Goal: Task Accomplishment & Management: Complete application form

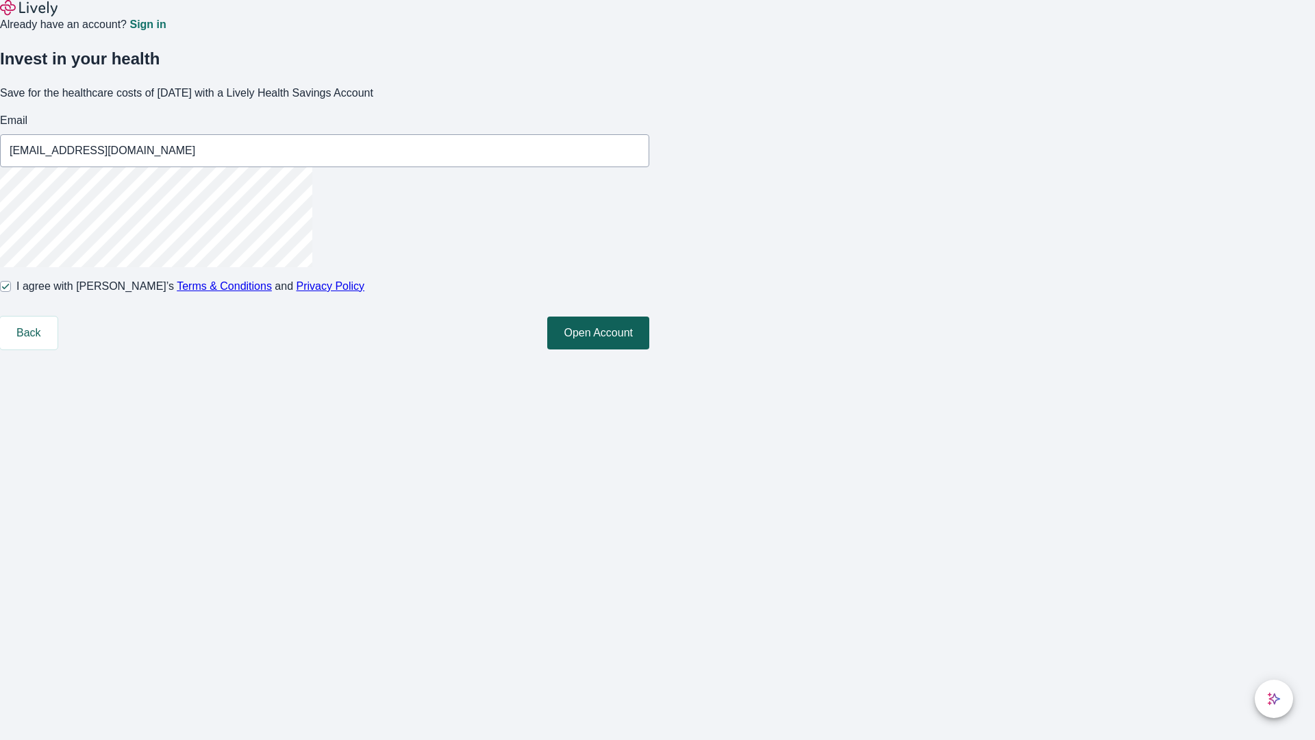
click at [649, 349] on button "Open Account" at bounding box center [598, 333] width 102 height 33
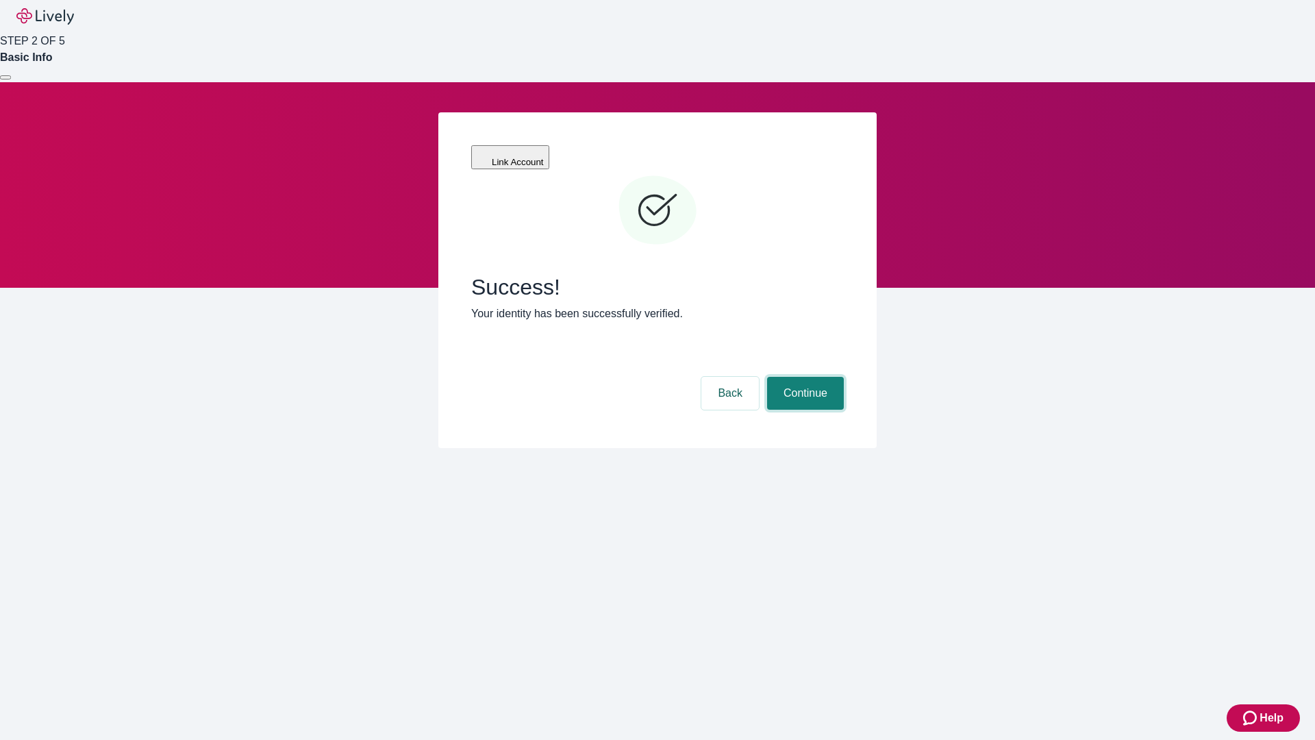
click at [804, 377] on button "Continue" at bounding box center [805, 393] width 77 height 33
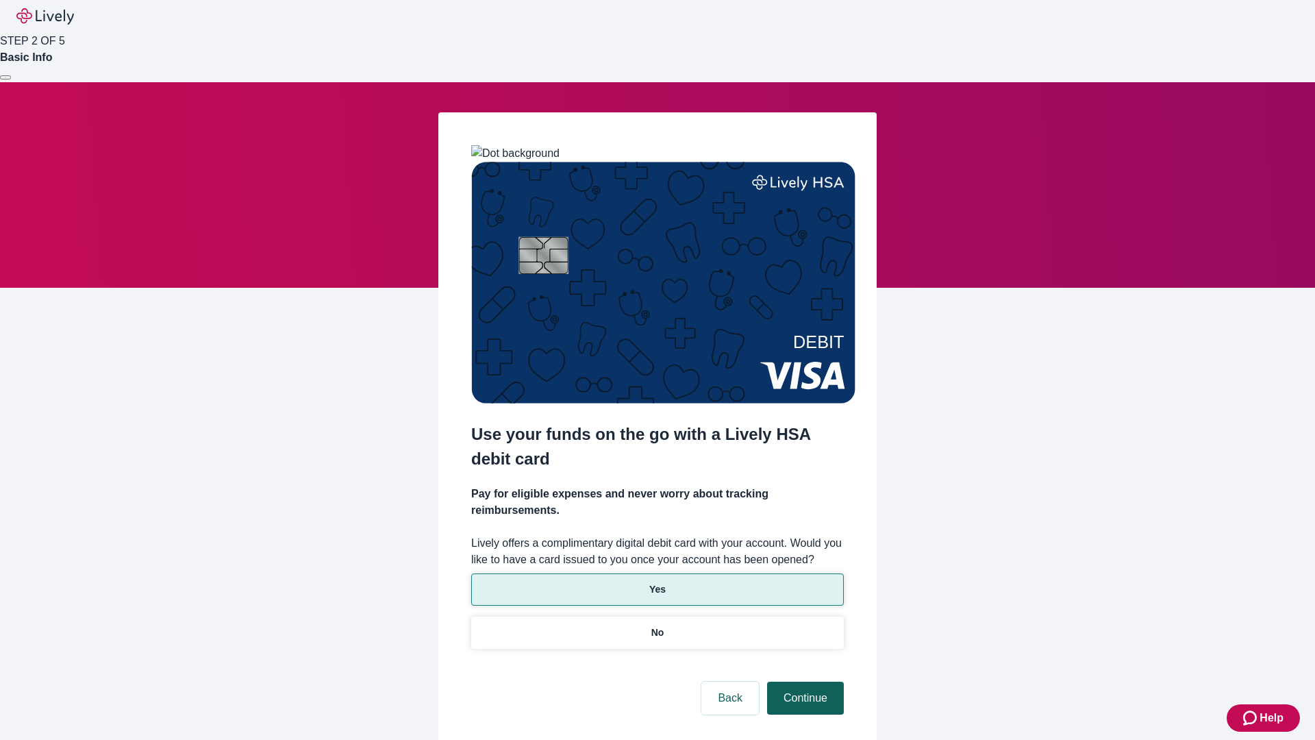
click at [657, 582] on p "Yes" at bounding box center [657, 589] width 16 height 14
click at [804, 682] on button "Continue" at bounding box center [805, 698] width 77 height 33
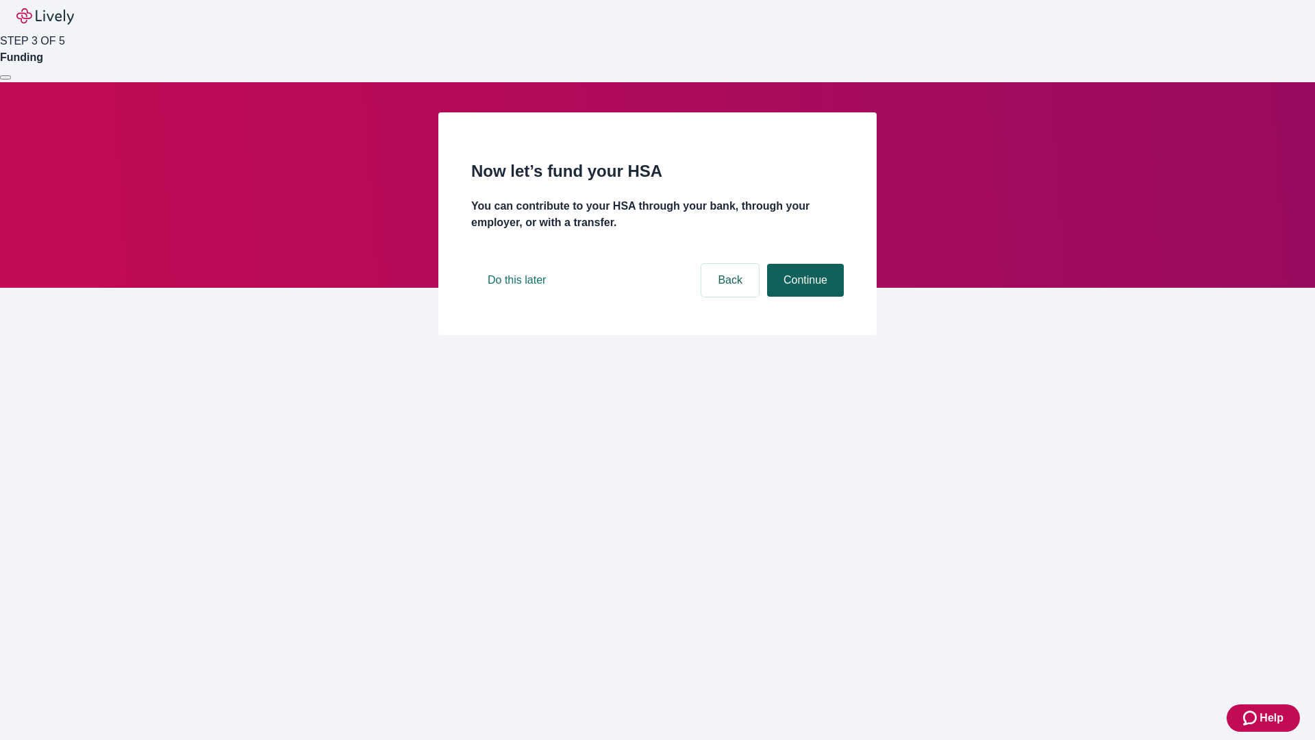
click at [804, 297] on button "Continue" at bounding box center [805, 280] width 77 height 33
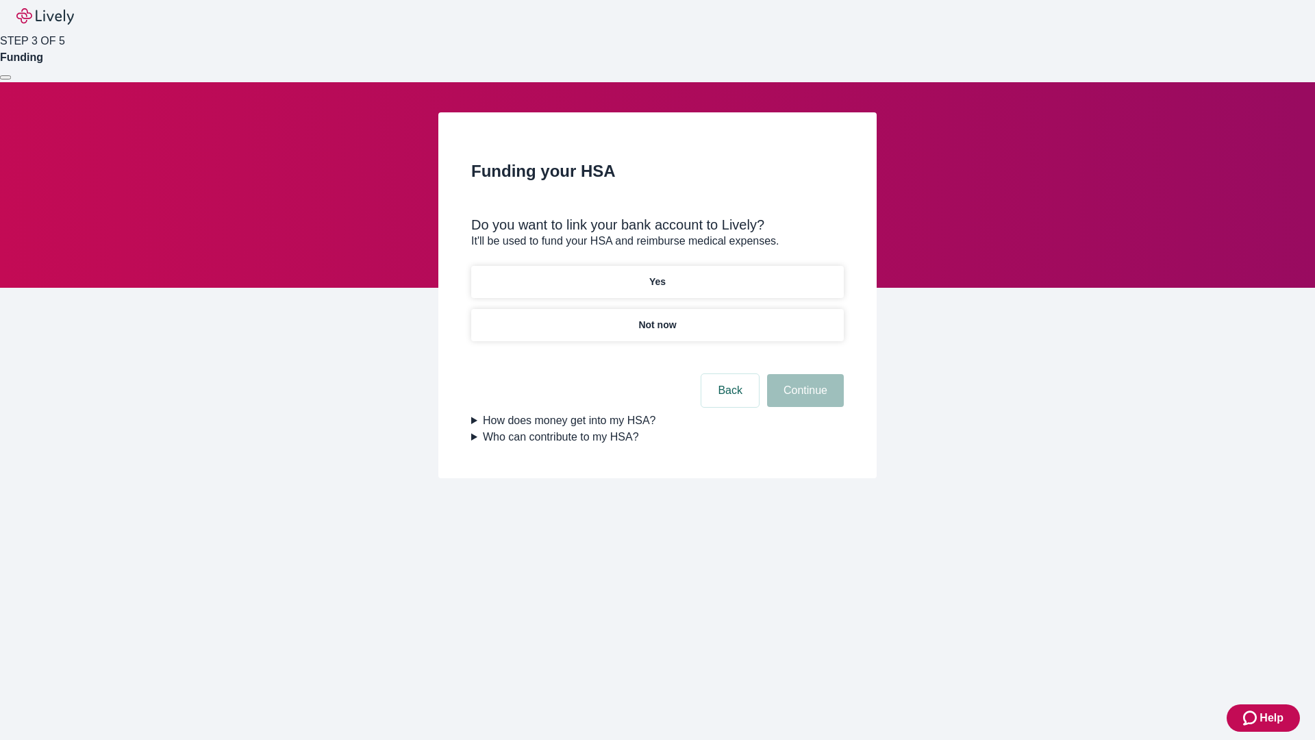
click at [657, 275] on p "Yes" at bounding box center [657, 282] width 16 height 14
click at [804, 374] on button "Continue" at bounding box center [805, 390] width 77 height 33
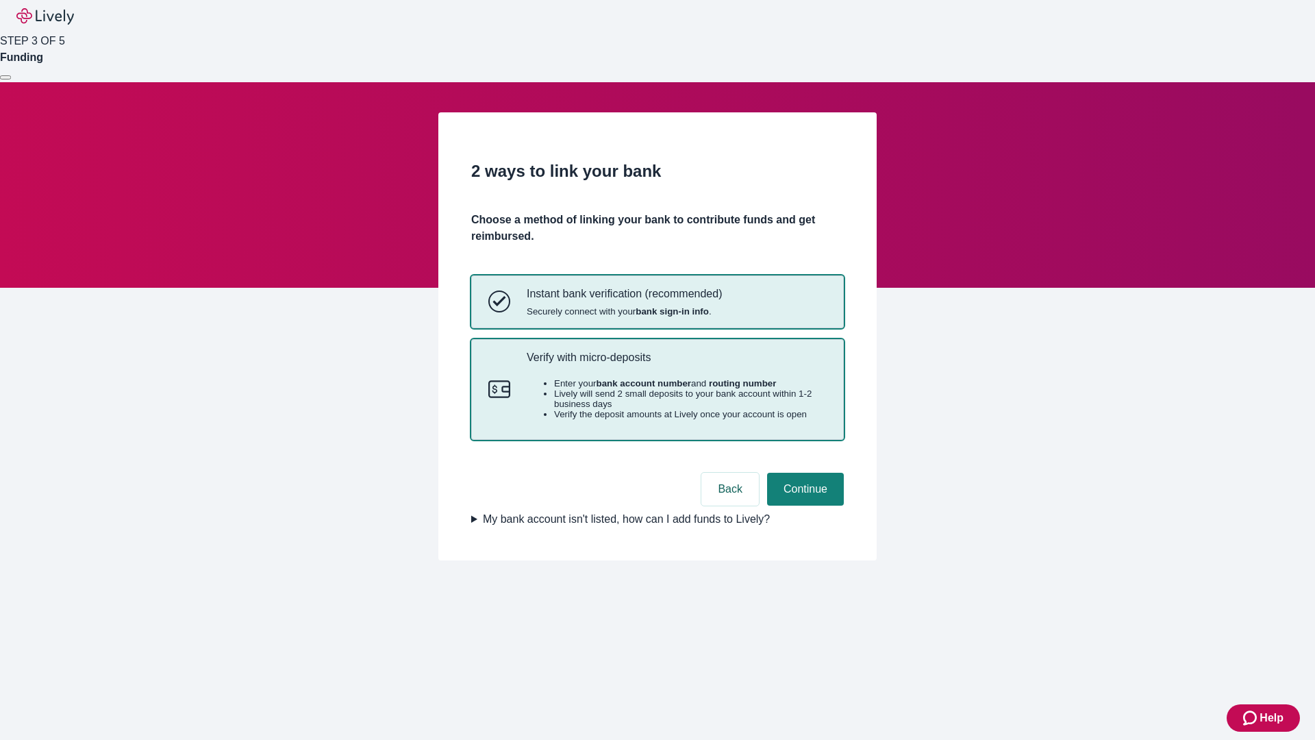
click at [676, 364] on p "Verify with micro-deposits" at bounding box center [677, 357] width 300 height 13
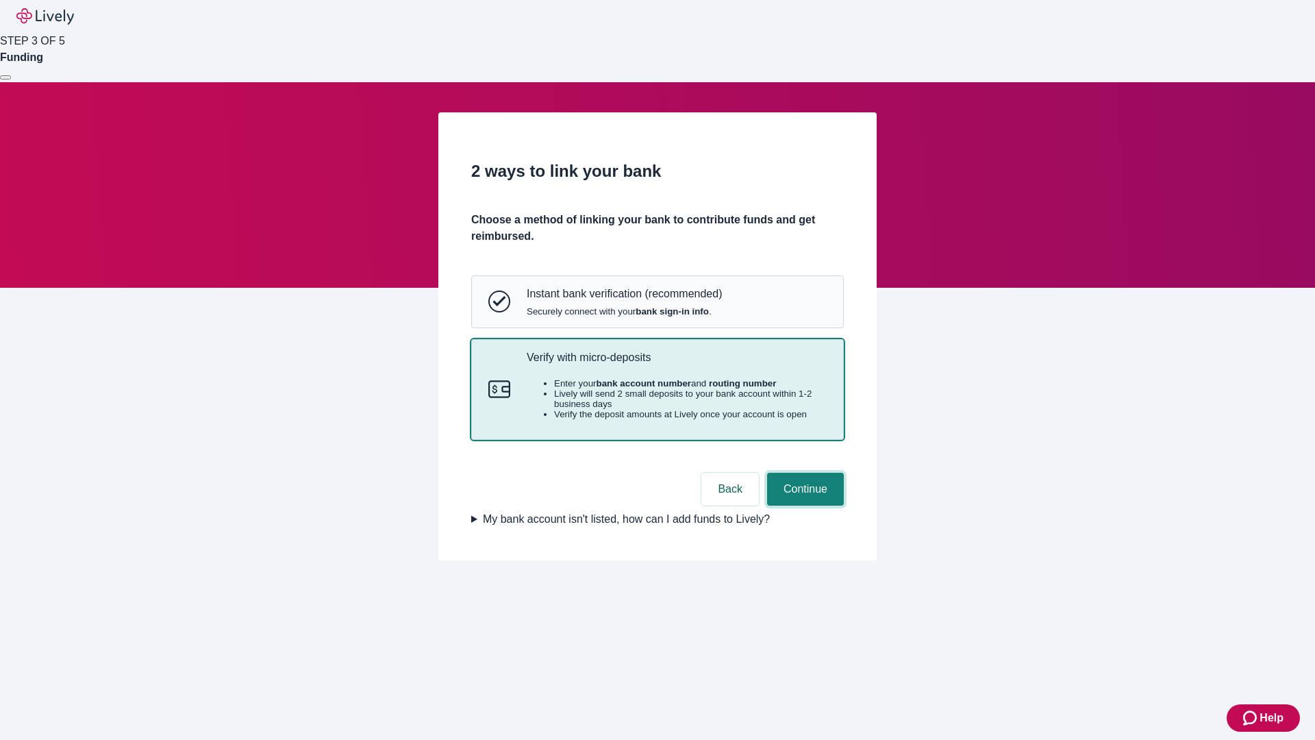
click at [804, 506] on button "Continue" at bounding box center [805, 489] width 77 height 33
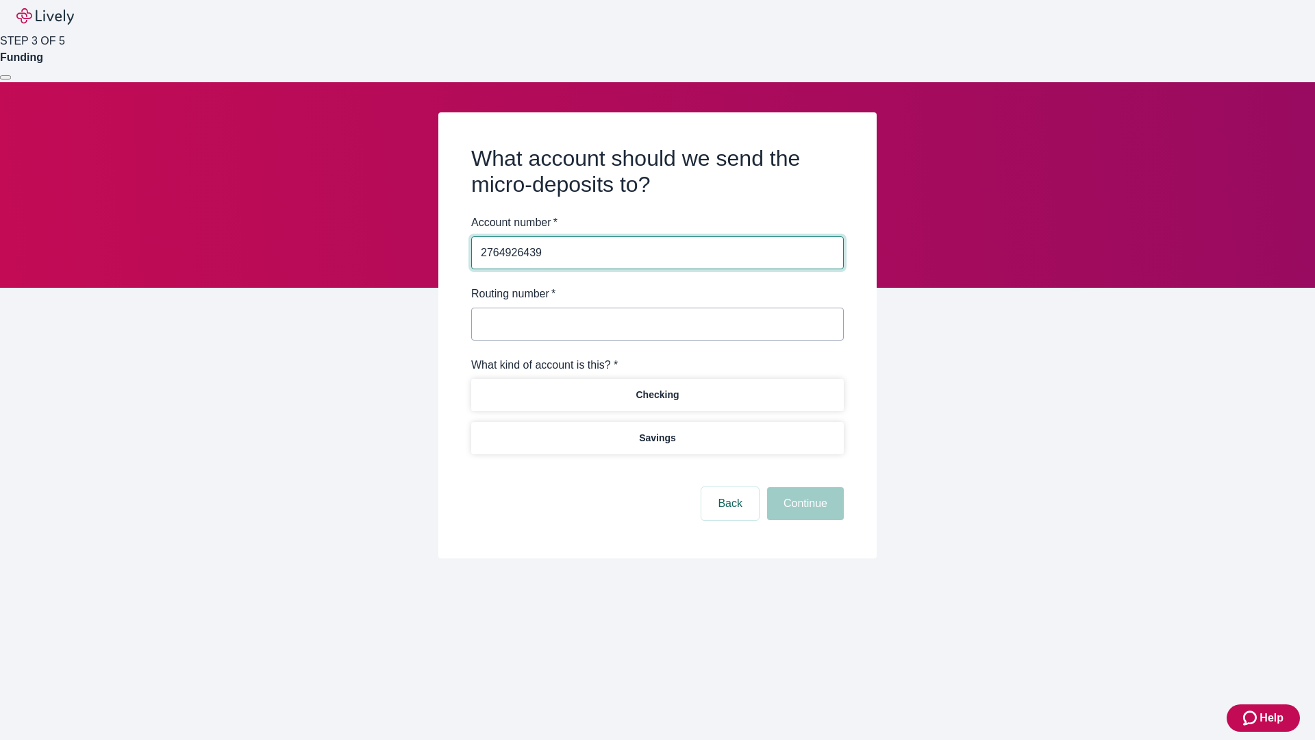
type input "2764926439"
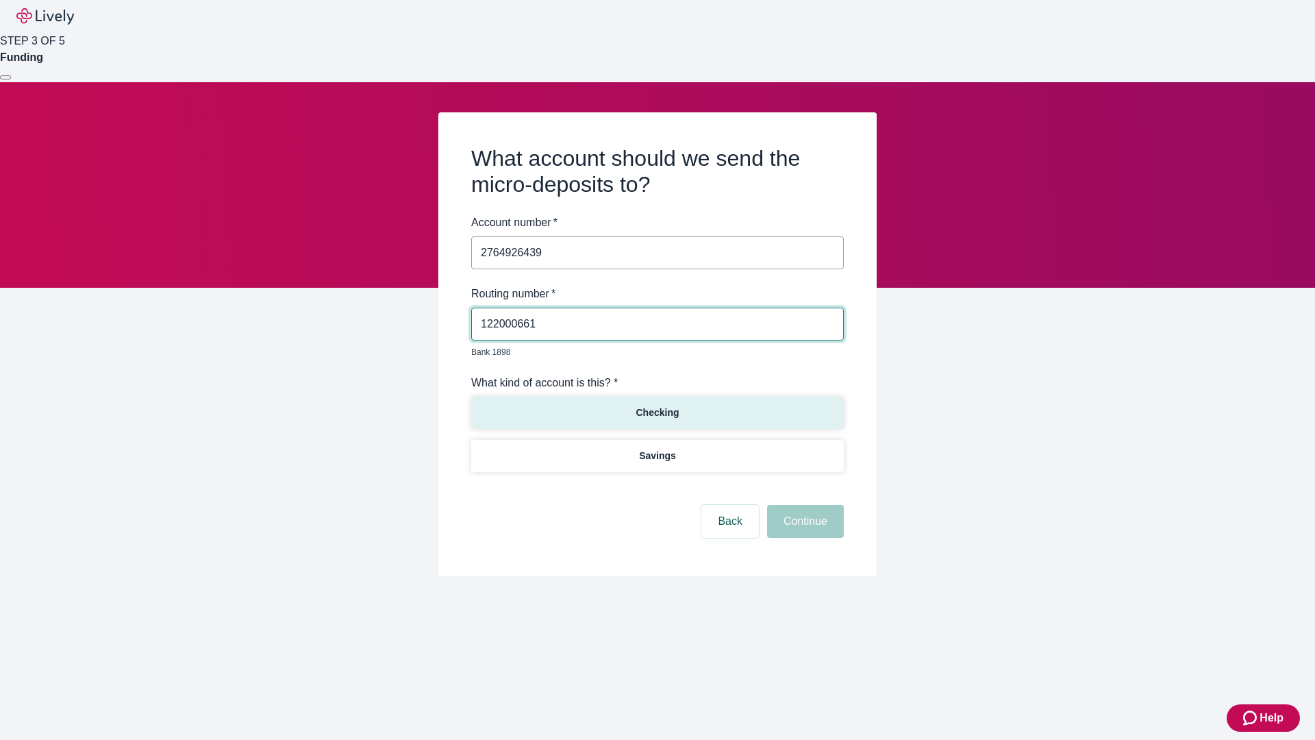
type input "122000661"
click at [657, 406] on p "Checking" at bounding box center [657, 413] width 43 height 14
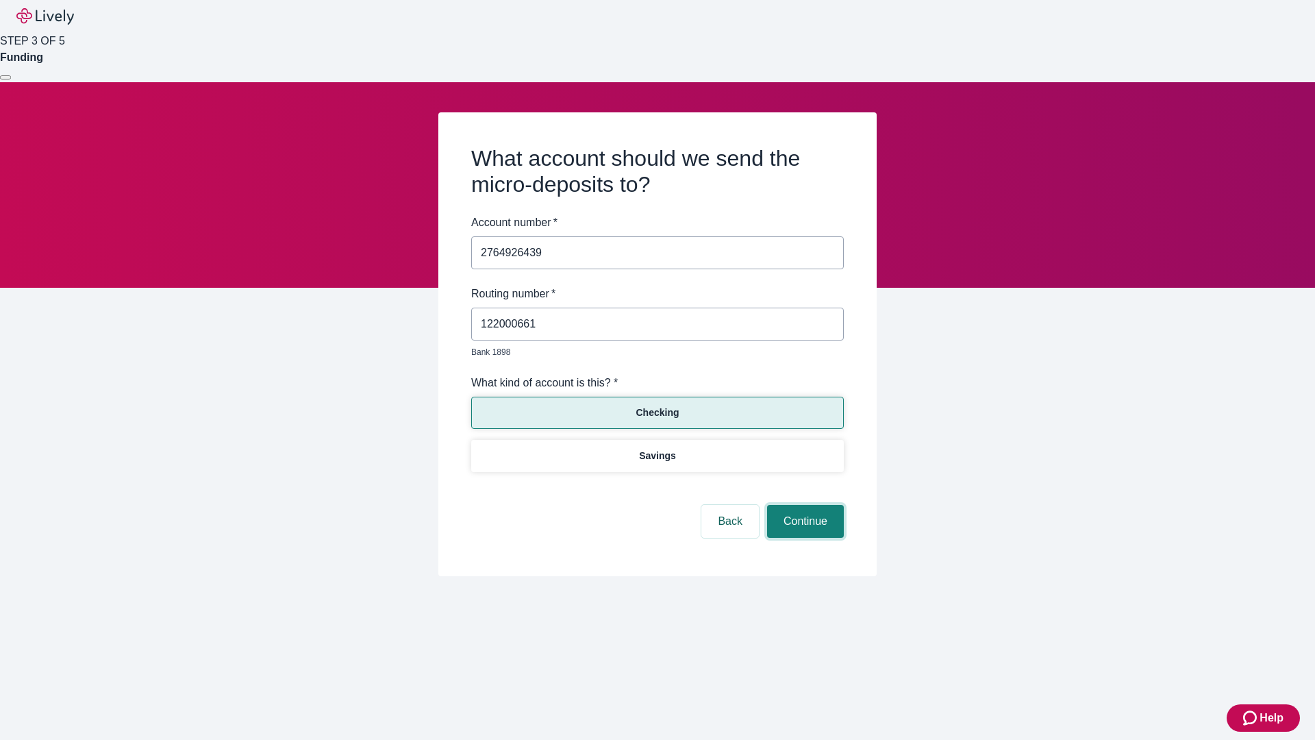
click at [804, 506] on button "Continue" at bounding box center [805, 521] width 77 height 33
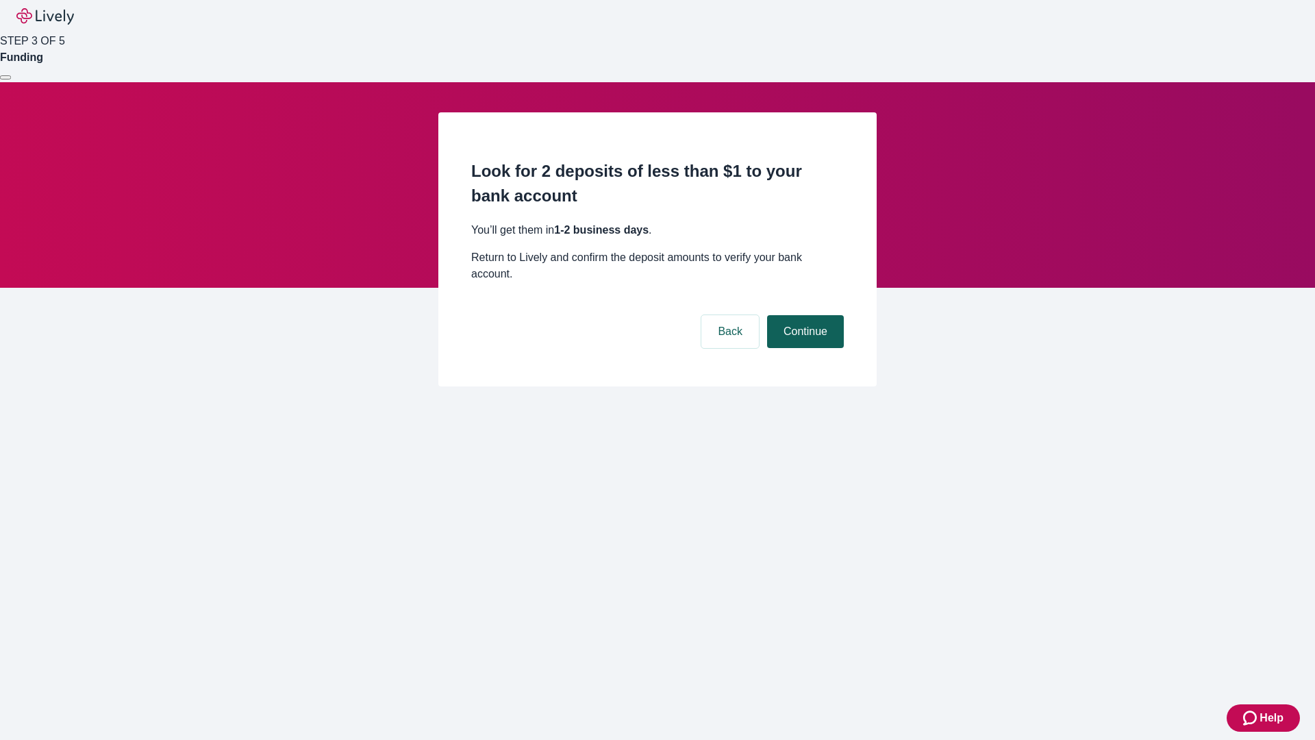
click at [804, 315] on button "Continue" at bounding box center [805, 331] width 77 height 33
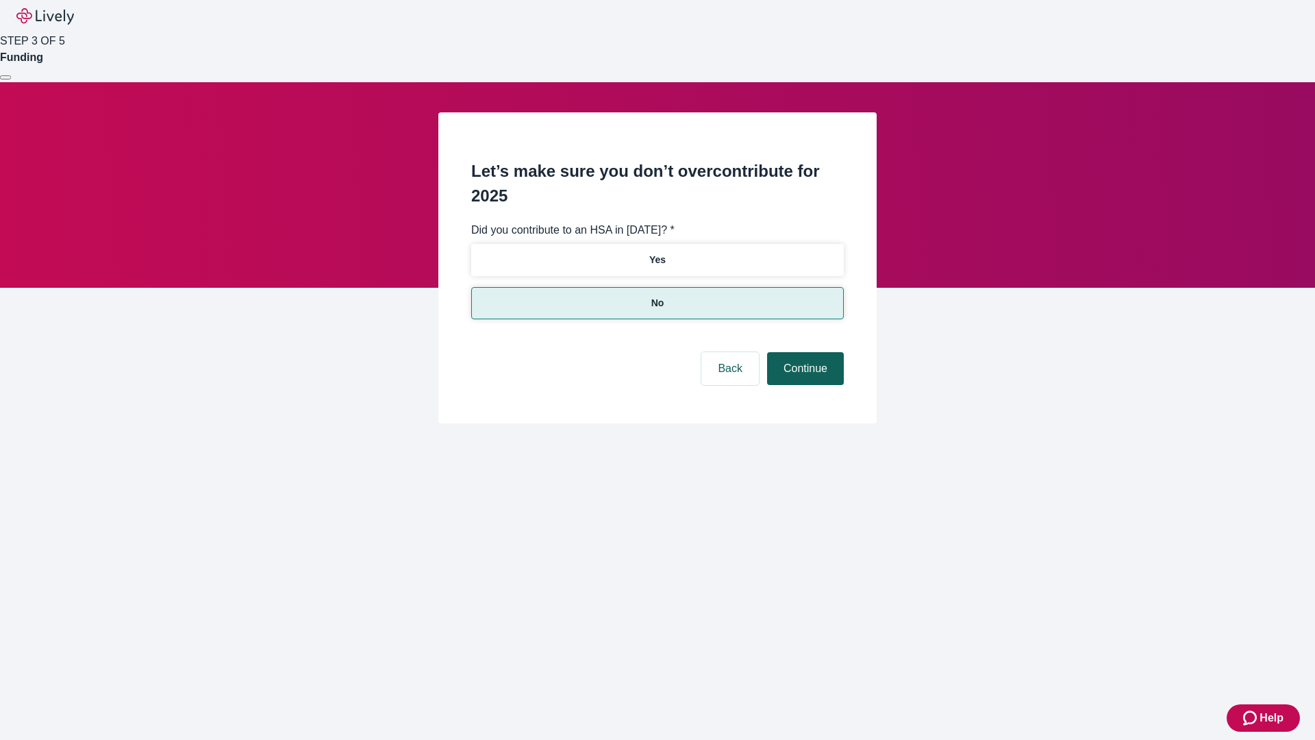
click at [804, 352] on button "Continue" at bounding box center [805, 368] width 77 height 33
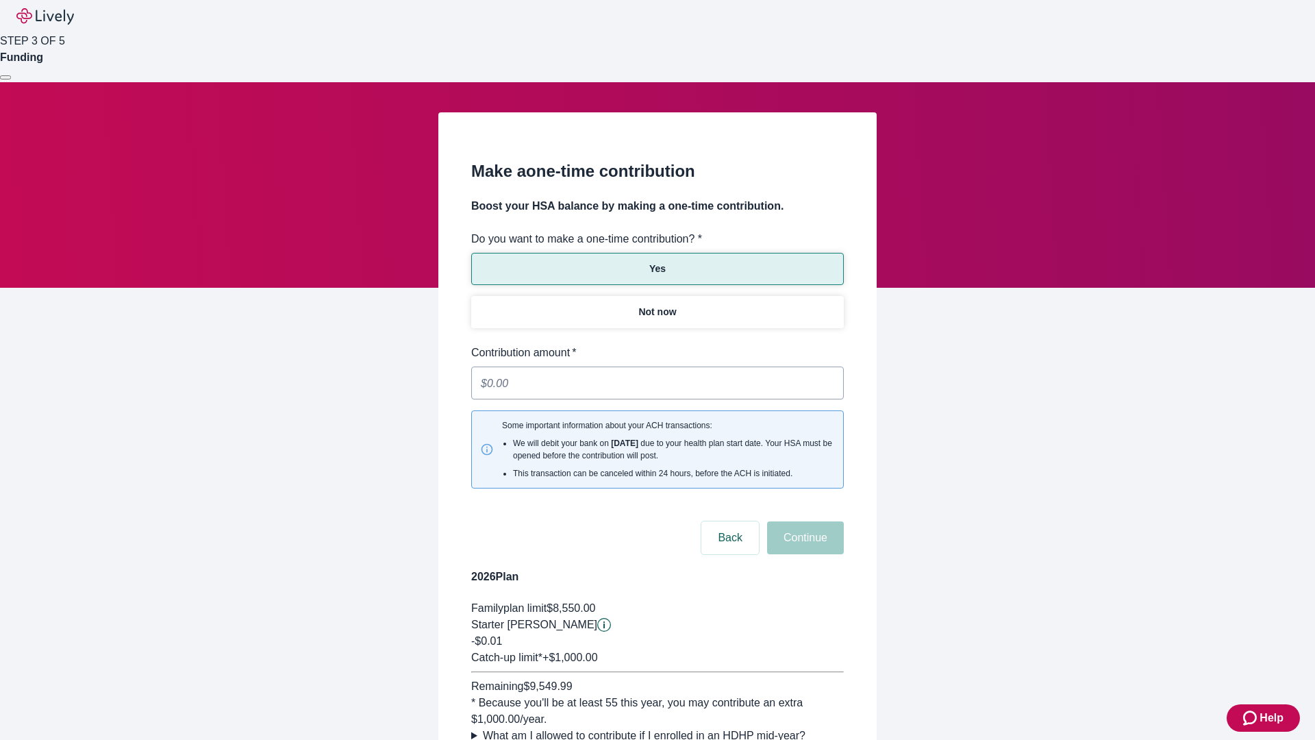
type input "0.01"
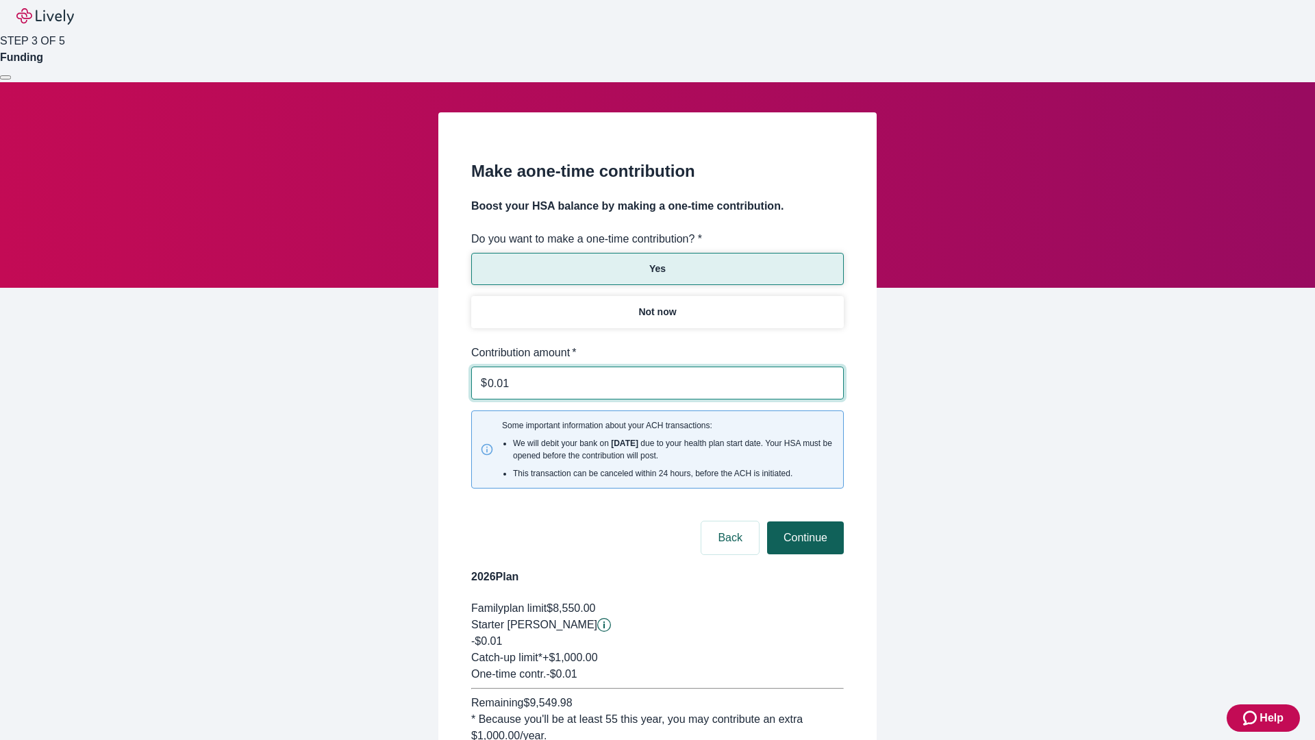
click at [804, 521] on button "Continue" at bounding box center [805, 537] width 77 height 33
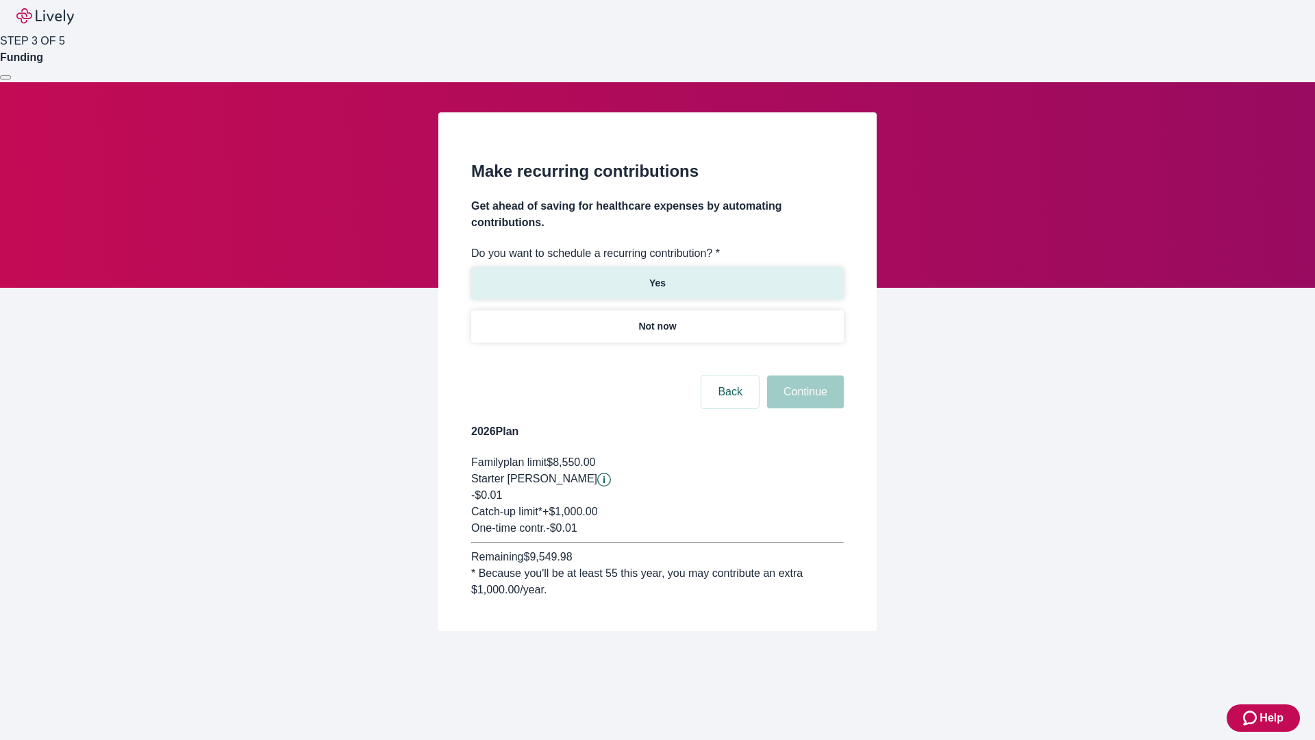
click at [657, 276] on p "Yes" at bounding box center [657, 283] width 16 height 14
click at [657, 359] on body "Help STEP 3 OF 5 Funding Make recurring contributions Get ahead of saving for h…" at bounding box center [657, 348] width 1315 height 697
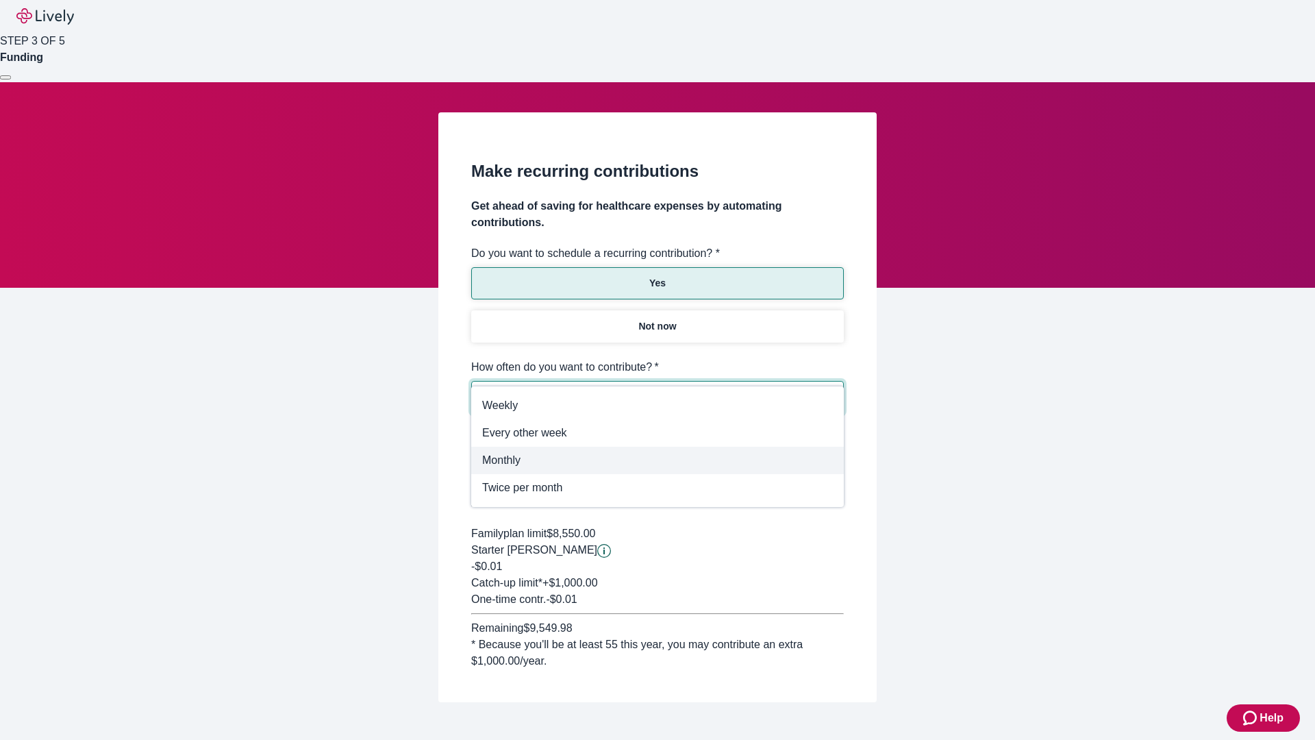
click at [657, 455] on span "Monthly" at bounding box center [657, 460] width 351 height 16
type input "Monthly"
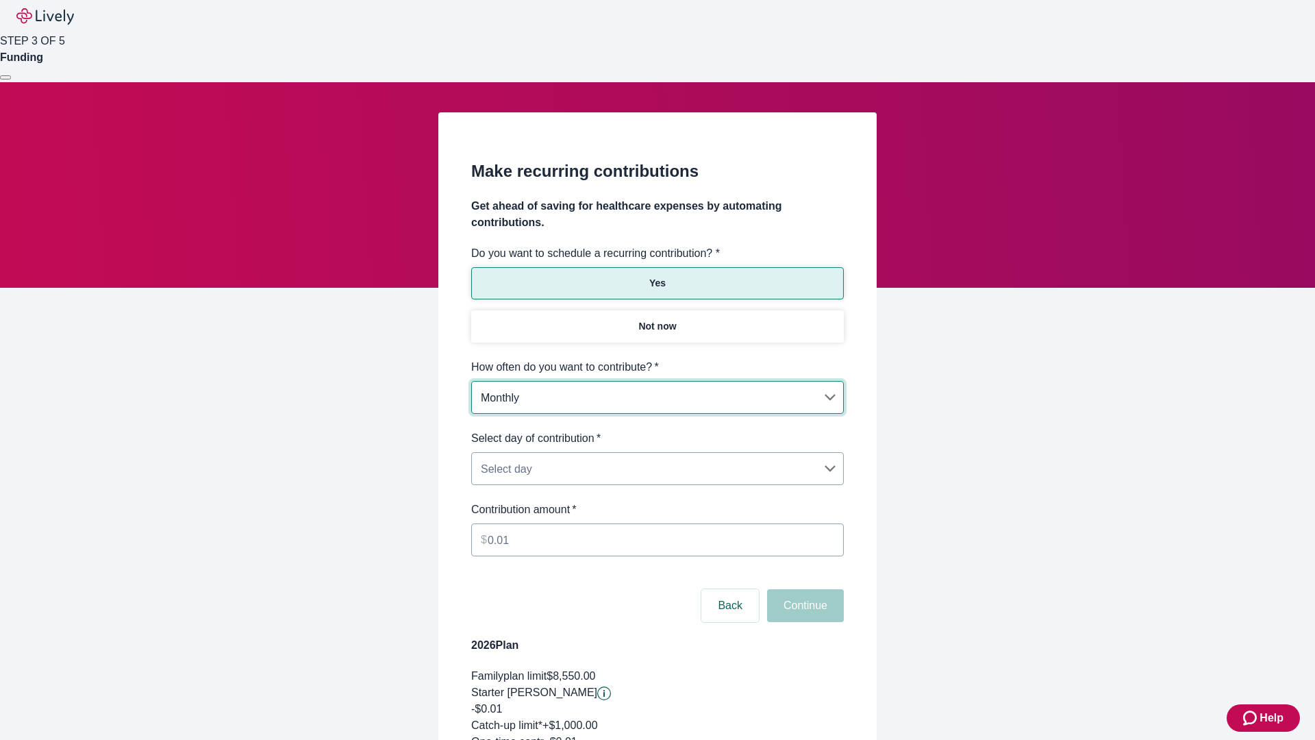
click at [657, 430] on body "Help STEP 3 OF 5 Funding Make recurring contributions Get ahead of saving for h…" at bounding box center [657, 455] width 1315 height 910
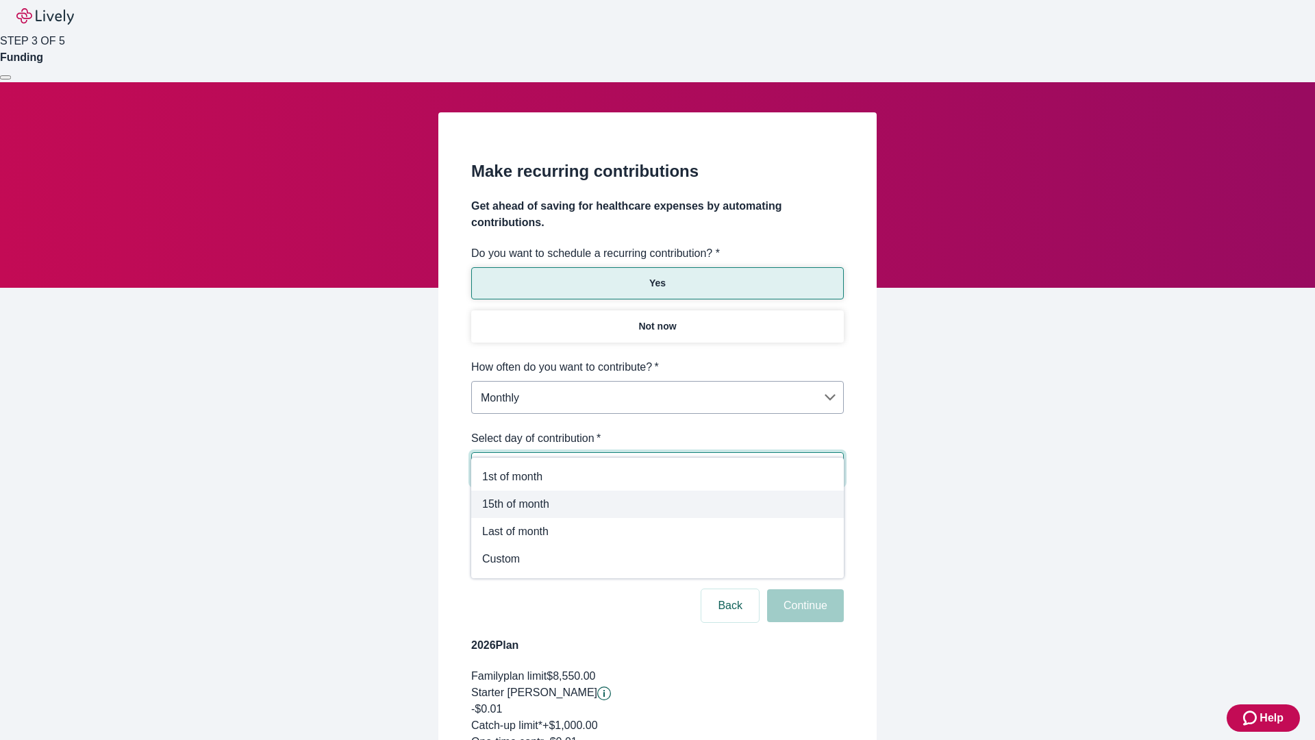
click at [658, 504] on span "15th of month" at bounding box center [657, 504] width 351 height 16
type input "Monthly15th"
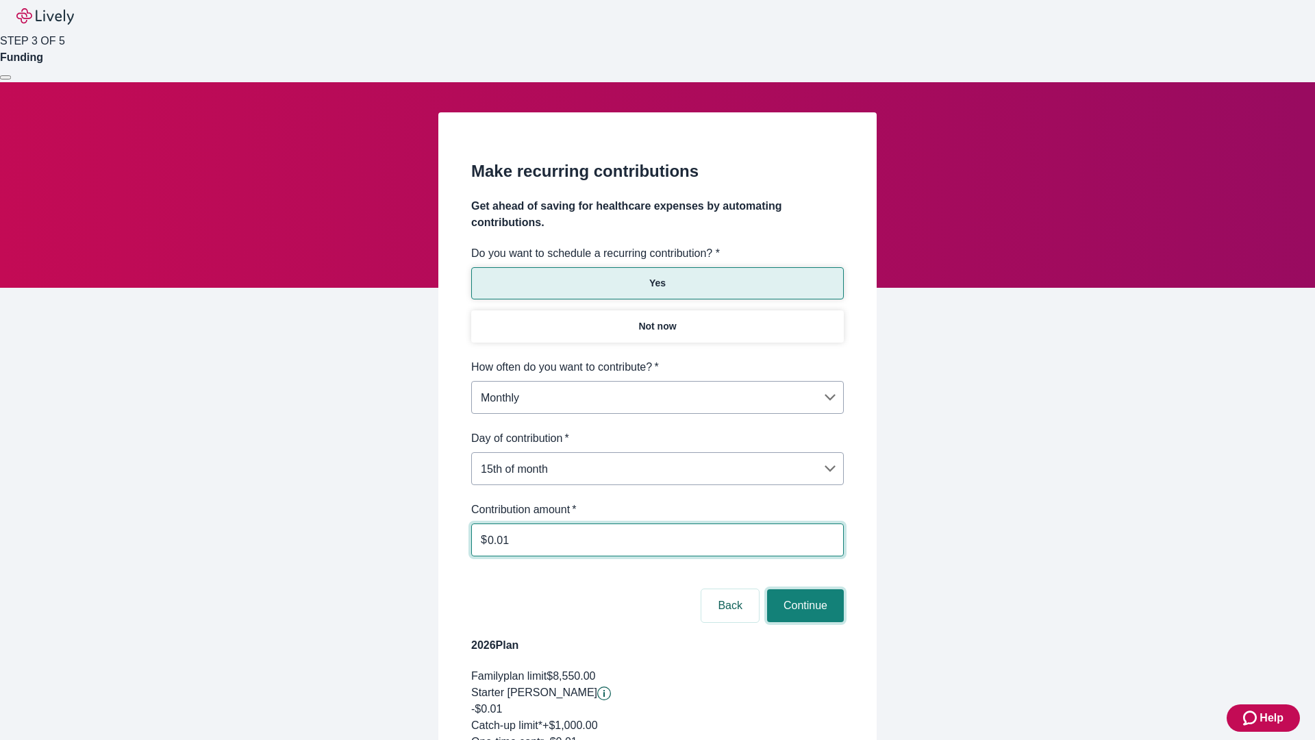
click at [804, 589] on button "Continue" at bounding box center [805, 605] width 77 height 33
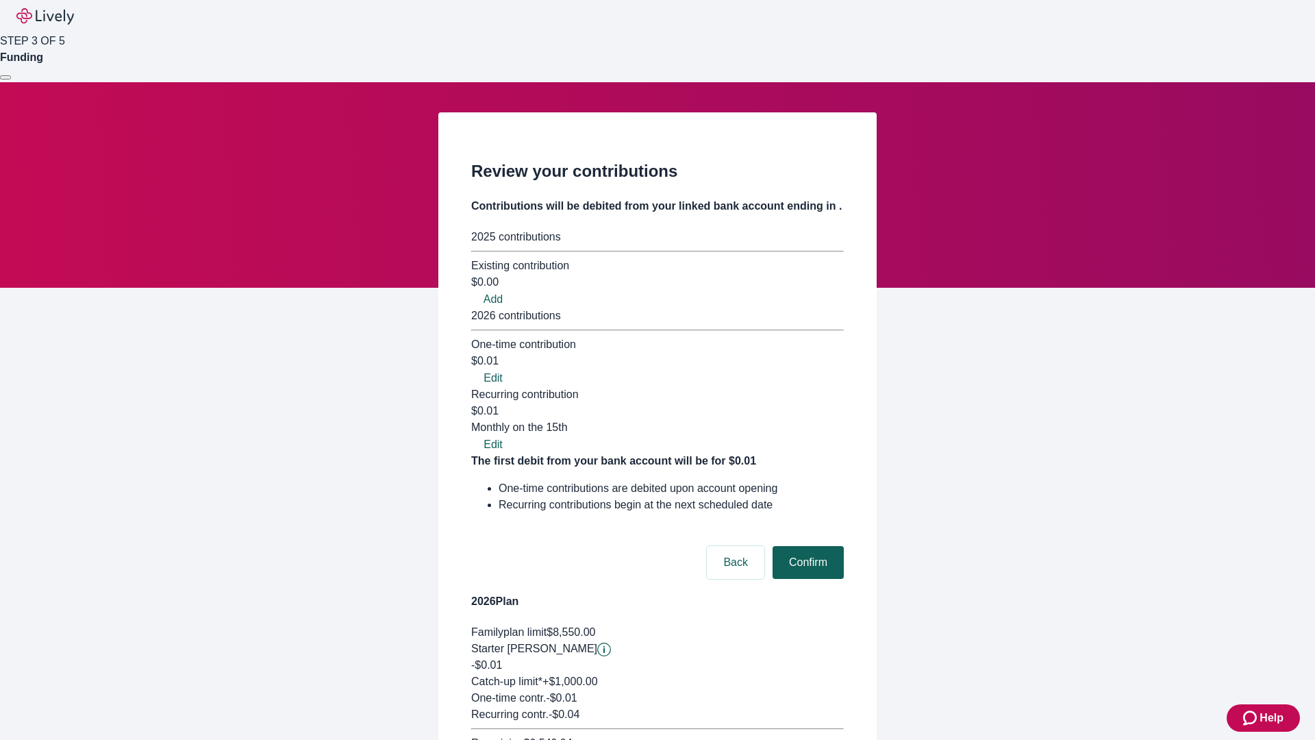
click at [806, 546] on button "Confirm" at bounding box center [808, 562] width 71 height 33
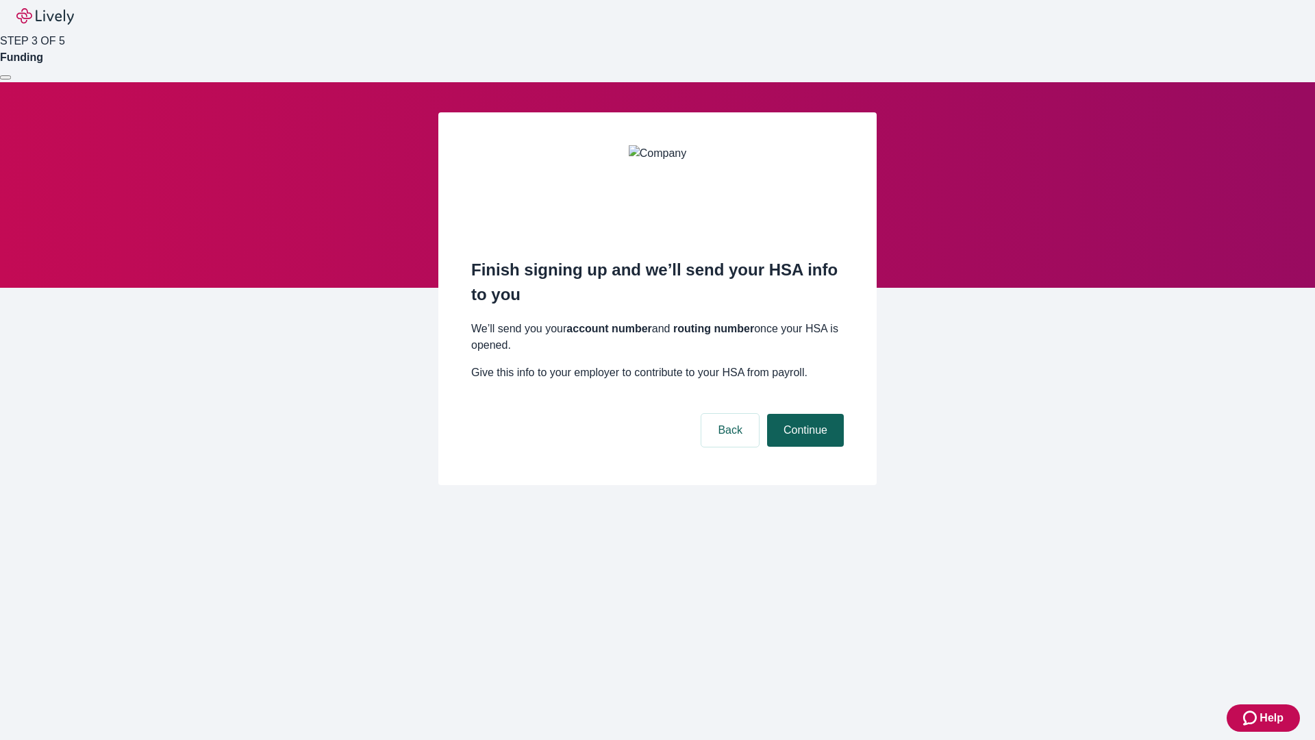
click at [804, 414] on button "Continue" at bounding box center [805, 430] width 77 height 33
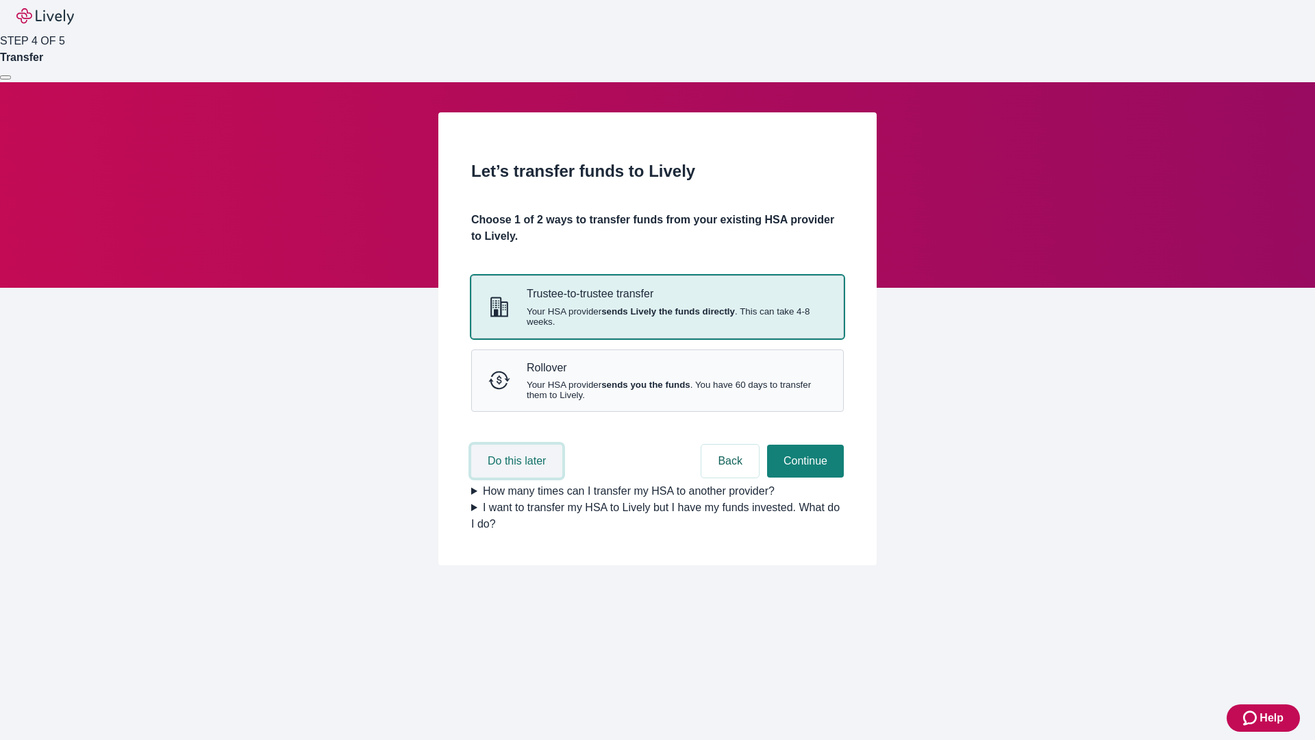
click at [519, 478] on button "Do this later" at bounding box center [516, 461] width 91 height 33
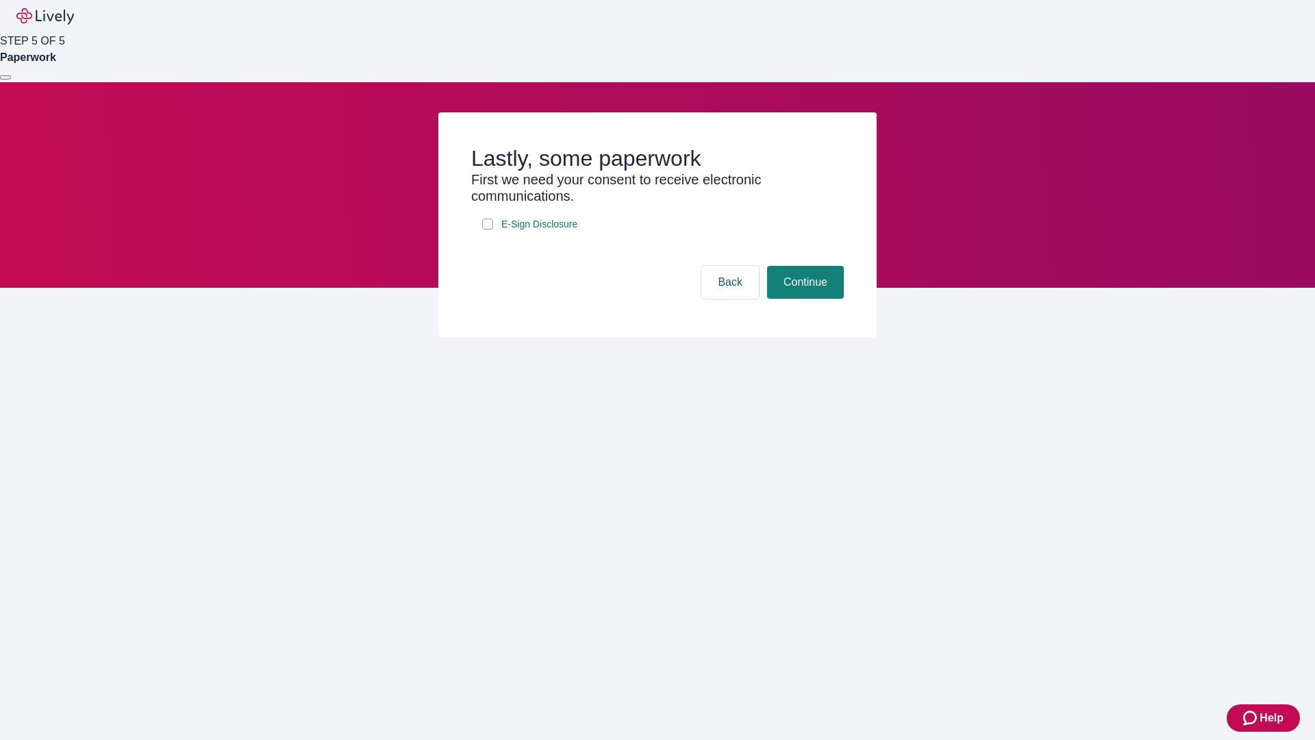
click at [488, 230] on input "E-Sign Disclosure" at bounding box center [487, 224] width 11 height 11
checkbox input "true"
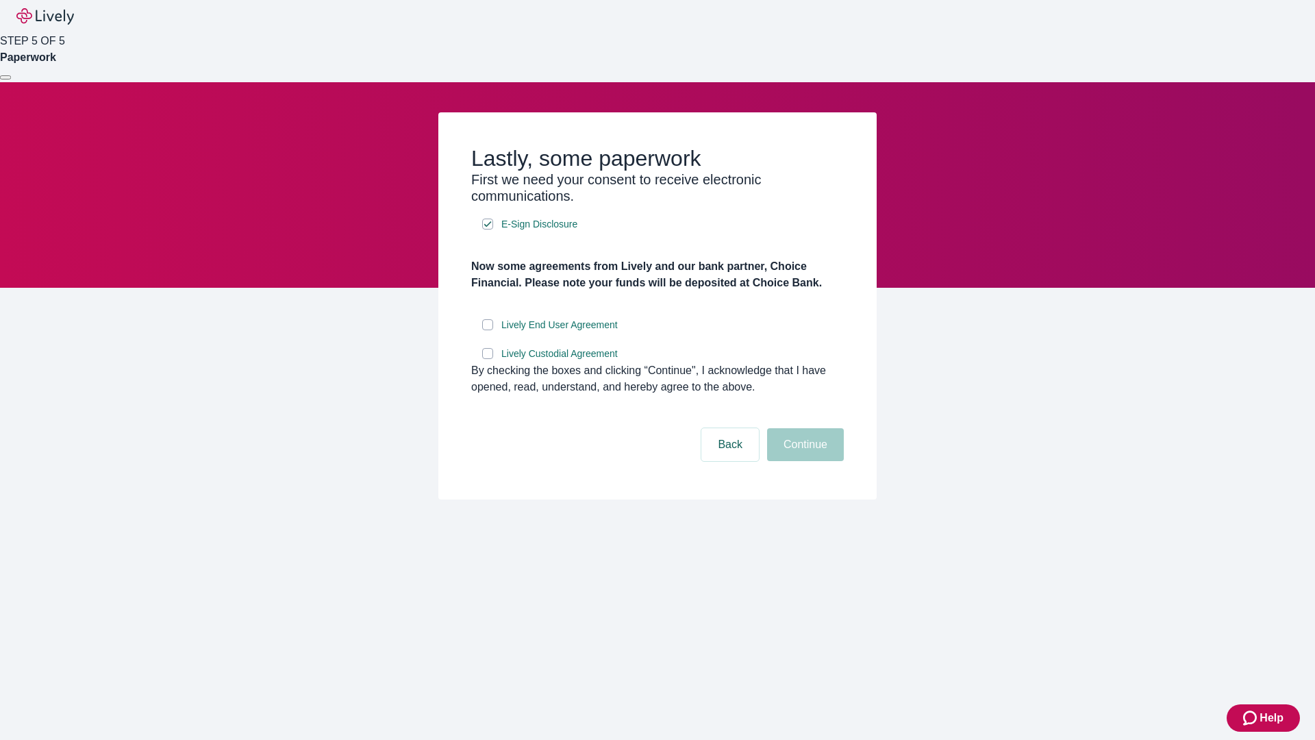
click at [488, 330] on input "Lively End User Agreement" at bounding box center [487, 324] width 11 height 11
checkbox input "true"
click at [488, 359] on input "Lively Custodial Agreement" at bounding box center [487, 353] width 11 height 11
checkbox input "true"
click at [804, 461] on button "Continue" at bounding box center [805, 444] width 77 height 33
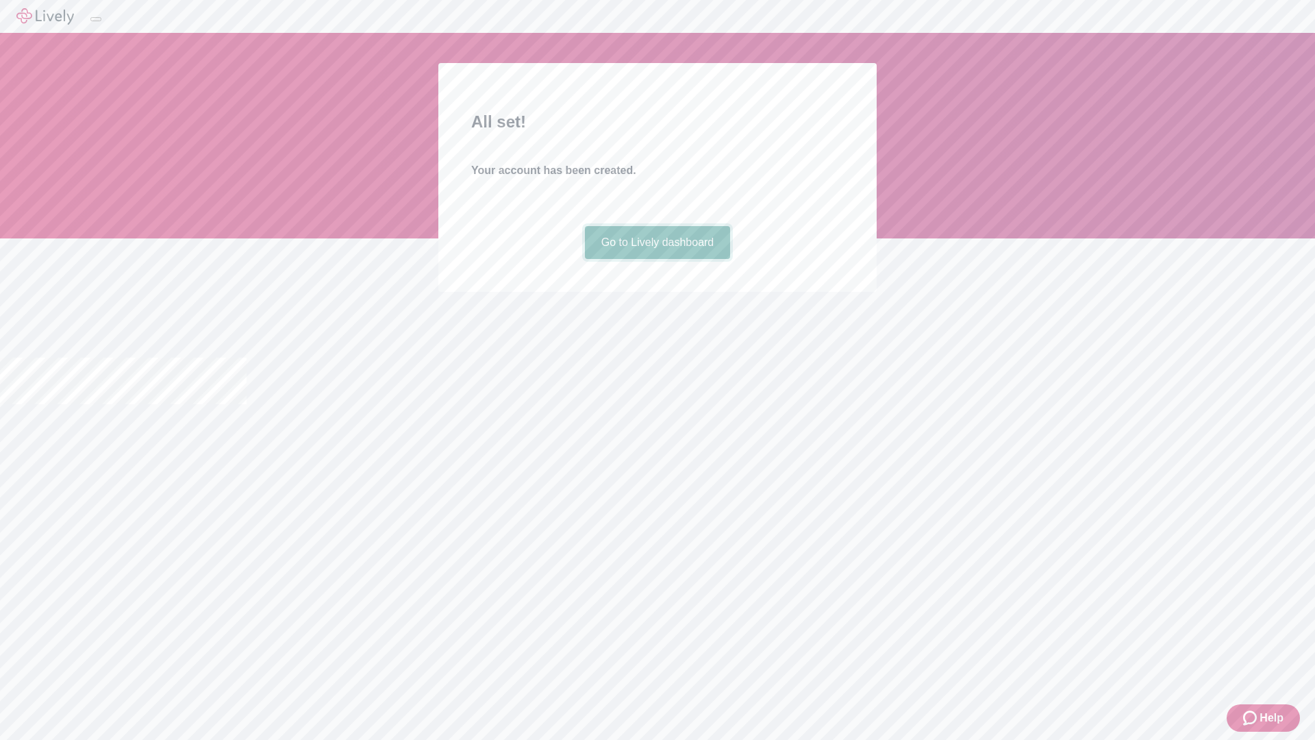
click at [657, 259] on link "Go to Lively dashboard" at bounding box center [658, 242] width 146 height 33
